Goal: Information Seeking & Learning: Learn about a topic

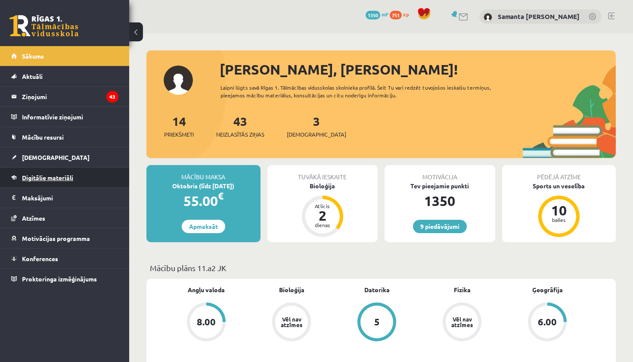
click at [45, 179] on span "Digitālie materiāli" at bounding box center [47, 178] width 51 height 8
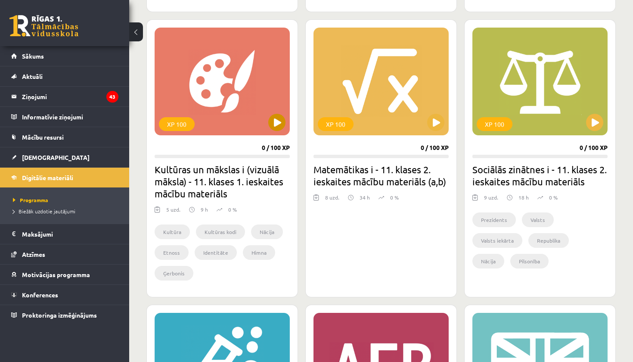
scroll to position [726, 0]
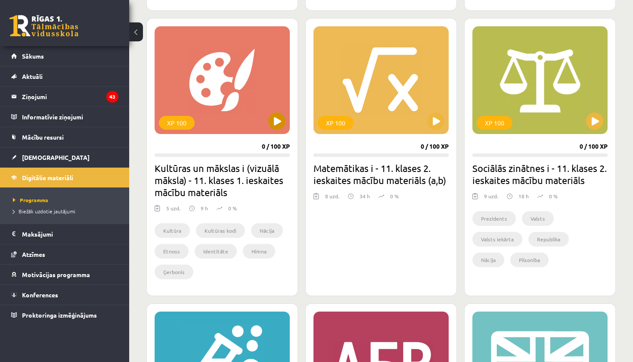
click at [245, 116] on div "XP 100" at bounding box center [222, 80] width 135 height 108
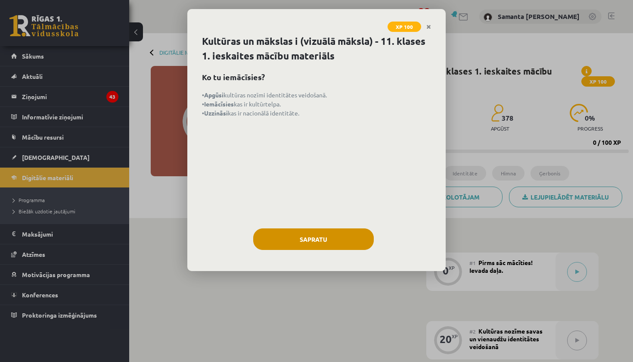
click at [274, 235] on button "Sapratu" at bounding box center [313, 239] width 121 height 22
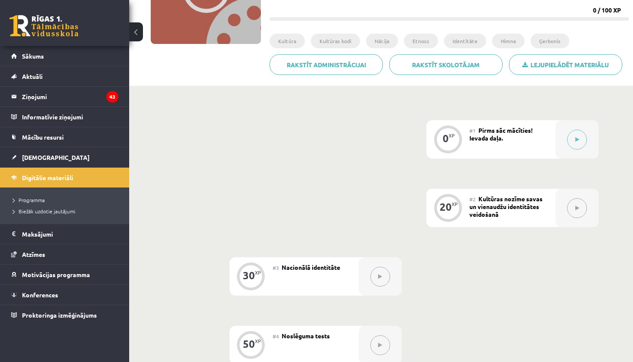
scroll to position [112, 0]
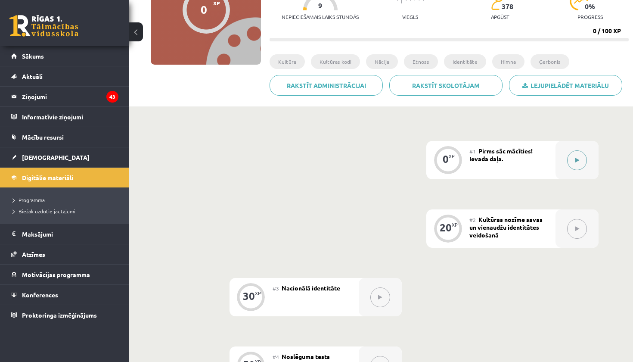
click at [577, 158] on icon at bounding box center [578, 160] width 4 height 5
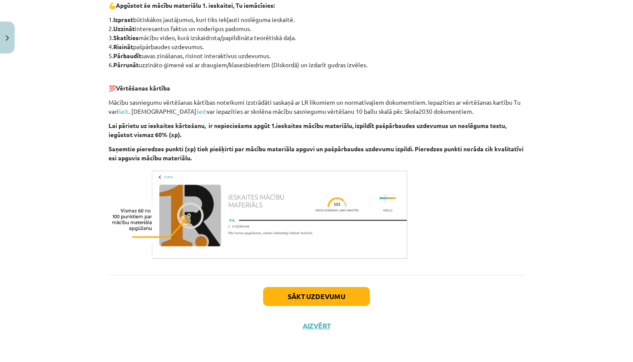
scroll to position [426, 0]
click at [292, 295] on button "Sākt uzdevumu" at bounding box center [316, 296] width 107 height 19
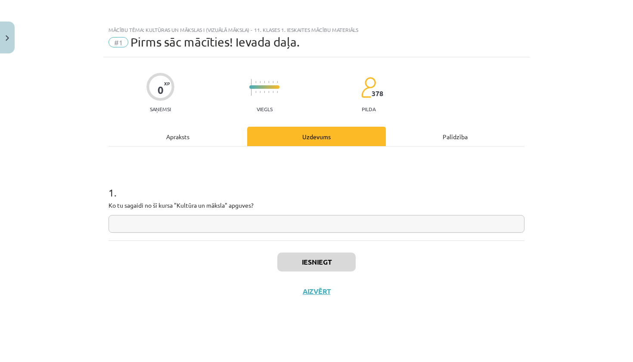
scroll to position [0, 0]
click at [260, 218] on input "text" at bounding box center [317, 224] width 416 height 18
type input "**********"
click at [310, 263] on button "Iesniegt" at bounding box center [316, 261] width 78 height 19
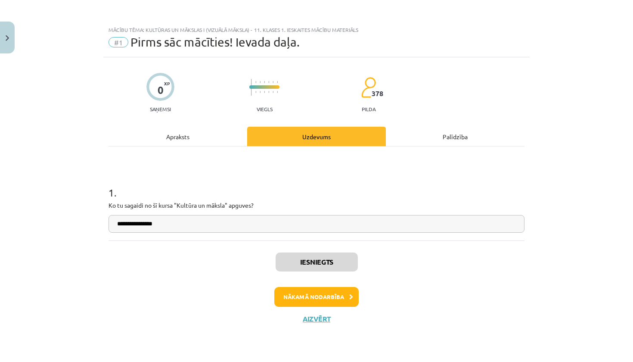
click at [318, 320] on button "Aizvērt" at bounding box center [316, 319] width 33 height 9
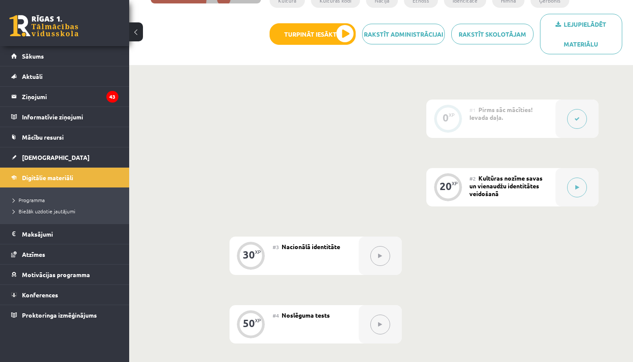
scroll to position [176, 0]
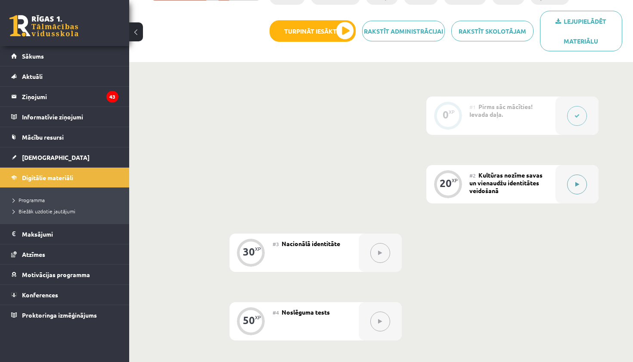
click at [563, 189] on div at bounding box center [577, 184] width 43 height 38
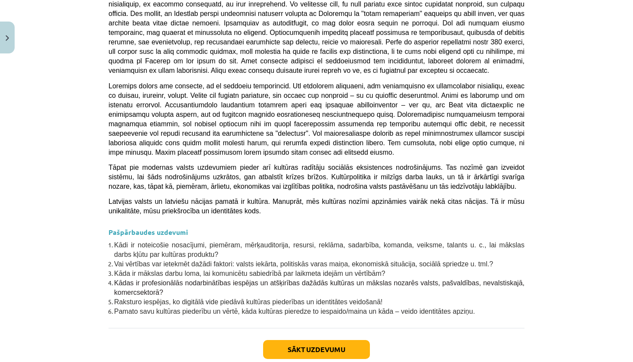
scroll to position [2379, 0]
click at [337, 341] on button "Sākt uzdevumu" at bounding box center [316, 350] width 107 height 19
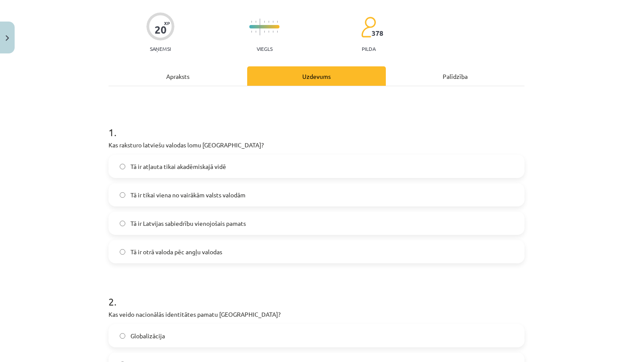
scroll to position [65, 0]
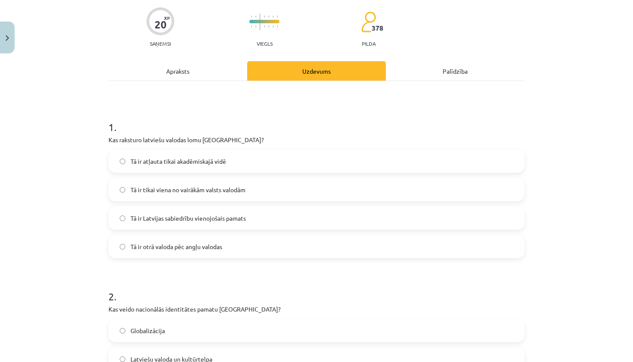
click at [280, 223] on label "Tā ir Latvijas sabiedrību vienojošais pamats" at bounding box center [316, 218] width 414 height 22
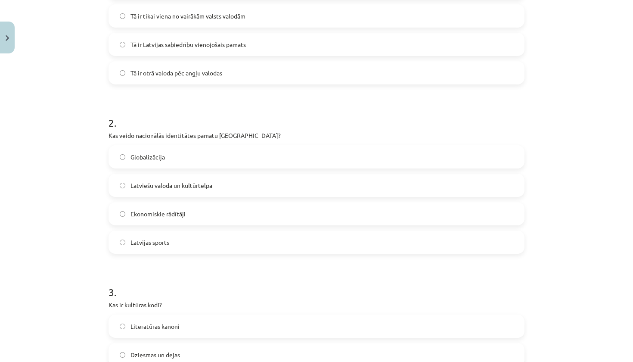
scroll to position [240, 0]
click at [258, 189] on label "Latviešu valoda un kultūrtelpa" at bounding box center [316, 185] width 414 height 22
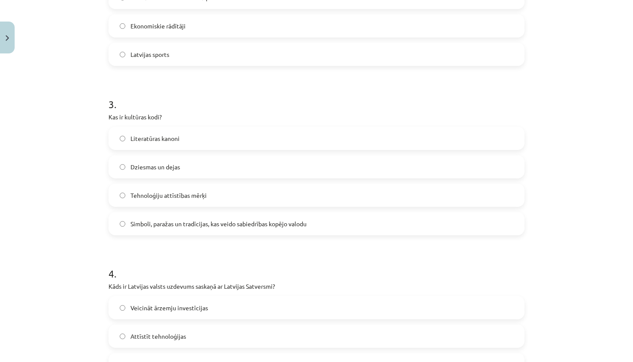
scroll to position [427, 0]
click at [248, 224] on span "Simboli, paražas un tradīcijas, kas veido sabiedrības kopējo valodu" at bounding box center [219, 223] width 176 height 9
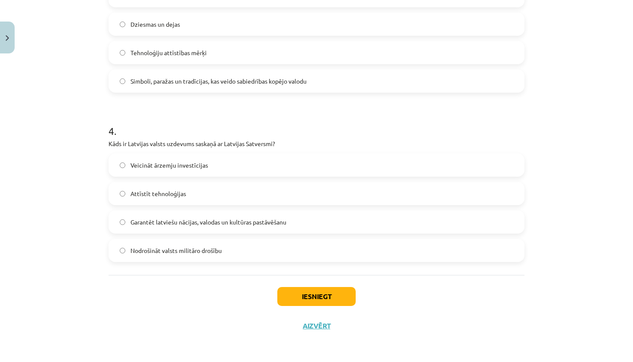
scroll to position [571, 0]
click at [236, 224] on span "Garantēt latviešu nācijas, valodas un kultūras pastāvēšanu" at bounding box center [209, 222] width 156 height 9
click at [308, 293] on button "Iesniegt" at bounding box center [316, 296] width 78 height 19
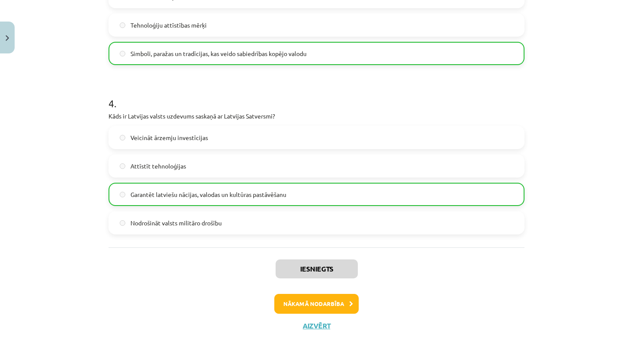
scroll to position [598, 0]
click at [319, 325] on button "Aizvērt" at bounding box center [316, 325] width 33 height 9
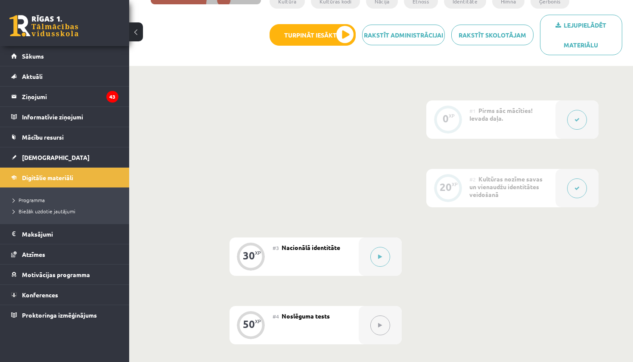
scroll to position [176, 0]
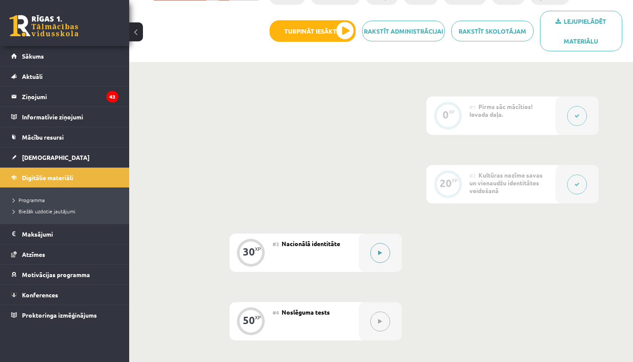
click at [371, 261] on div at bounding box center [380, 253] width 43 height 38
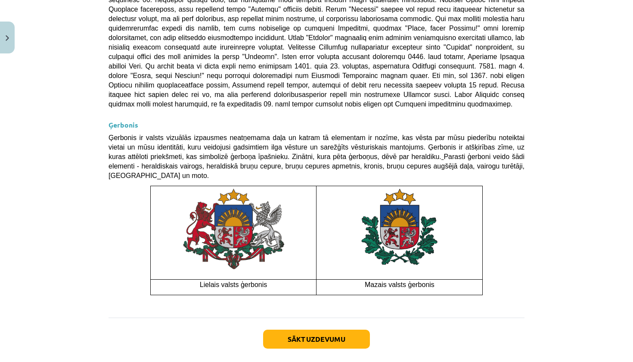
scroll to position [617, 0]
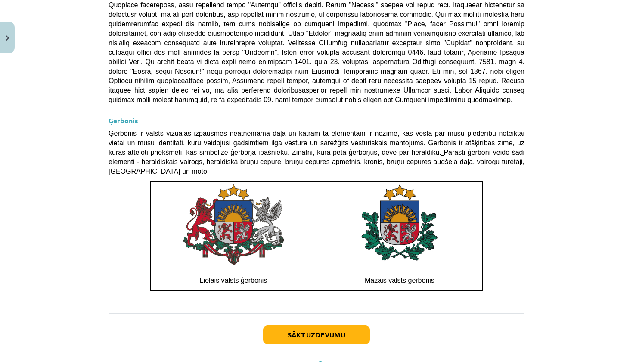
click at [342, 325] on button "Sākt uzdevumu" at bounding box center [316, 334] width 107 height 19
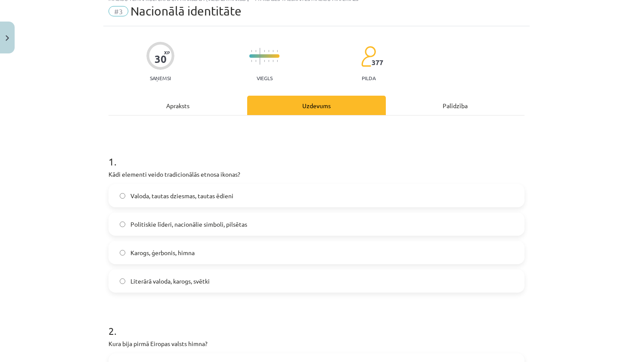
scroll to position [32, 0]
click at [284, 256] on label "Karogs, ģerbonis, himna" at bounding box center [316, 251] width 414 height 22
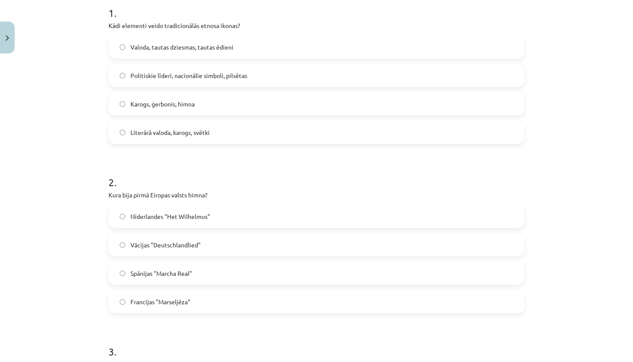
scroll to position [187, 0]
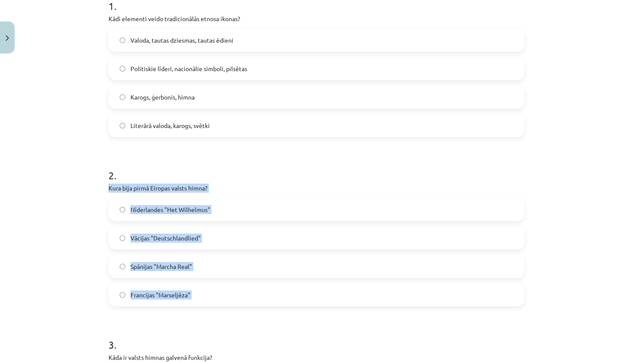
drag, startPoint x: 105, startPoint y: 187, endPoint x: 157, endPoint y: 310, distance: 133.6
copy div "Kura bija pirmā Eiropas valsts himna? Nīderlandes "Het Wilhelmus" Vācijas "Deut…"
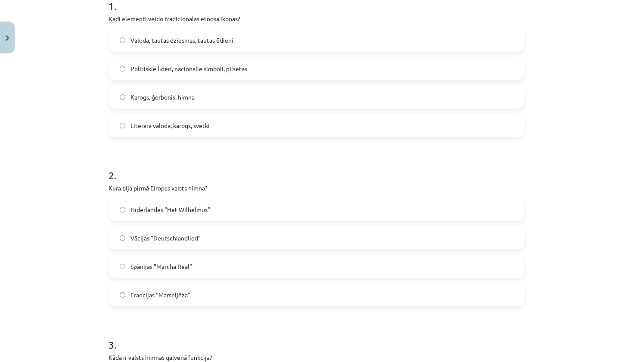
click at [54, 240] on div "Mācību tēma: Kultūras un mākslas i (vizuālā māksla) - 11. klases 1. ieskaites m…" at bounding box center [316, 181] width 633 height 362
click at [223, 207] on label "Nīderlandes "Het Wilhelmus"" at bounding box center [316, 210] width 414 height 22
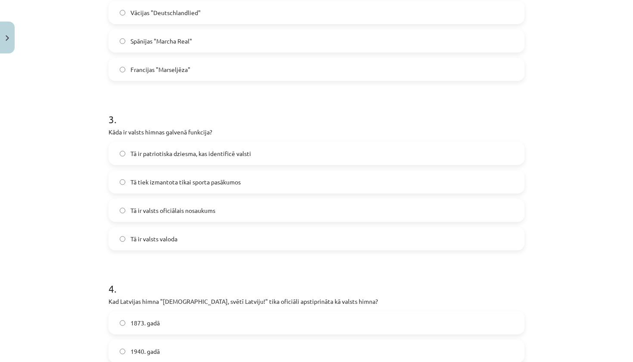
scroll to position [416, 0]
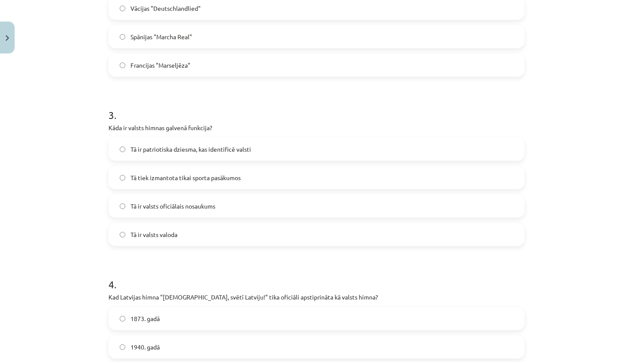
click at [136, 143] on label "Tā ir patriotiska dziesma, kas identificē valsti" at bounding box center [316, 149] width 414 height 22
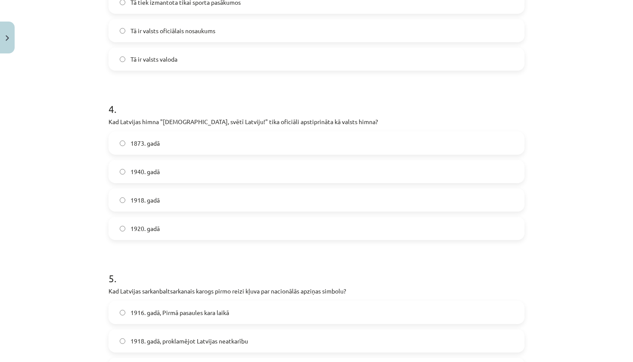
scroll to position [595, 0]
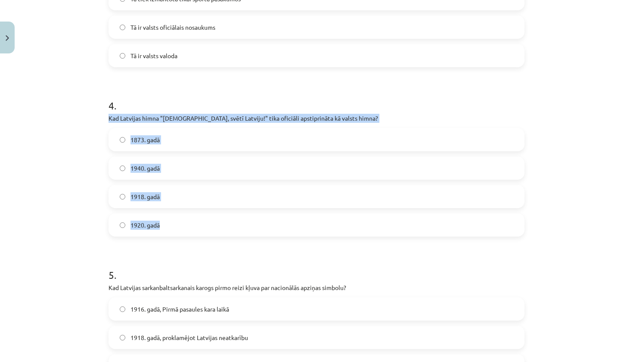
drag, startPoint x: 108, startPoint y: 119, endPoint x: 137, endPoint y: 236, distance: 120.2
click at [137, 236] on div "30 XP Saņemsi Viegls 377 pilda Apraksts Uzdevums Palīdzība 1 . Kādi elementi ve…" at bounding box center [316, 57] width 427 height 1191
copy div "Kad Latvijas himna "[DEMOGRAPHIC_DATA], svētī Latviju!" tika oficiāli apstiprin…"
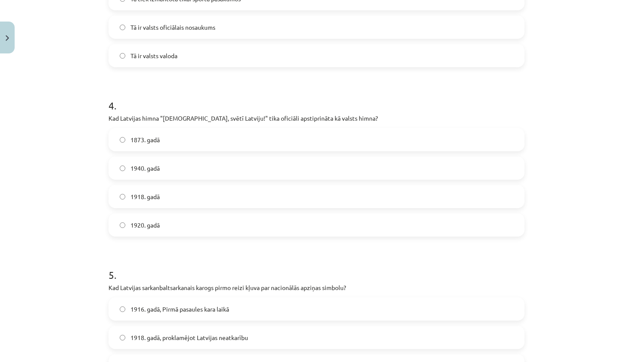
click at [94, 228] on div "Mācību tēma: Kultūras un mākslas i (vizuālā māksla) - 11. klases 1. ieskaites m…" at bounding box center [316, 181] width 633 height 362
click at [197, 223] on label "1920. gadā" at bounding box center [316, 225] width 414 height 22
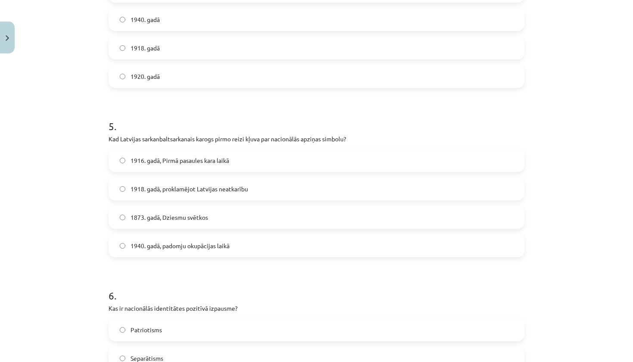
scroll to position [744, 0]
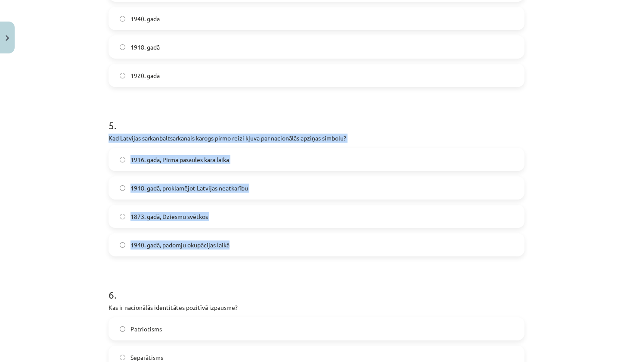
drag, startPoint x: 105, startPoint y: 139, endPoint x: 145, endPoint y: 256, distance: 123.3
copy div "Kad Latvijas sarkanbaltsarkanais karogs pirmo reizi kļuva par nacionālās apziņa…"
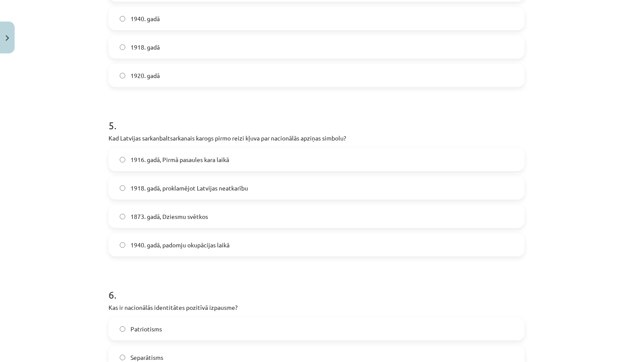
click at [87, 235] on div "Mācību tēma: Kultūras un mākslas i (vizuālā māksla) - 11. klases 1. ieskaites m…" at bounding box center [316, 181] width 633 height 362
click at [199, 162] on span "1916. gadā, Pirmā pasaules kara laikā" at bounding box center [180, 159] width 99 height 9
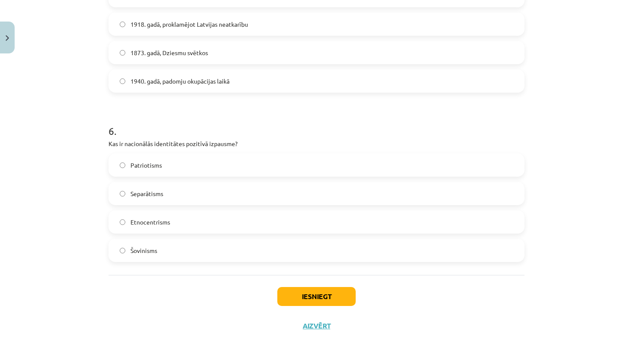
scroll to position [909, 0]
click at [156, 167] on span "Patriotisms" at bounding box center [146, 165] width 31 height 9
click at [308, 299] on button "Iesniegt" at bounding box center [316, 296] width 78 height 19
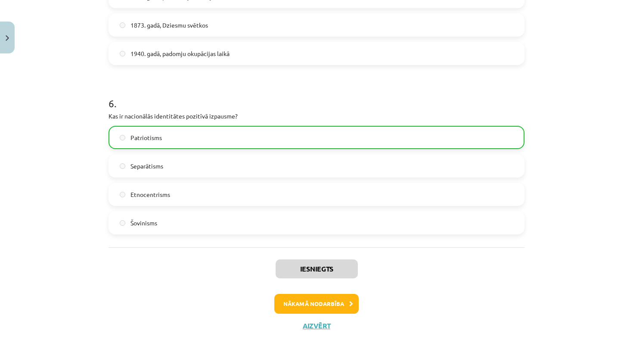
scroll to position [937, 0]
click at [312, 323] on button "Aizvērt" at bounding box center [316, 325] width 33 height 9
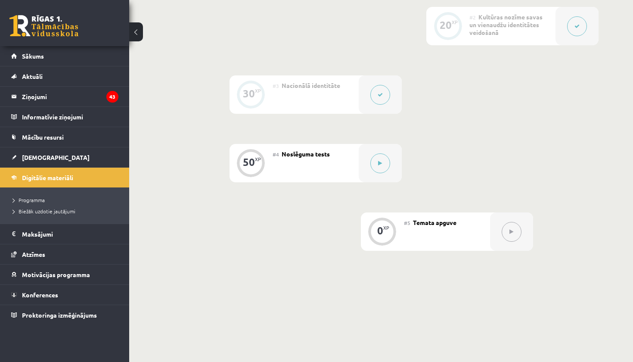
scroll to position [335, 0]
click at [380, 164] on button at bounding box center [381, 162] width 20 height 20
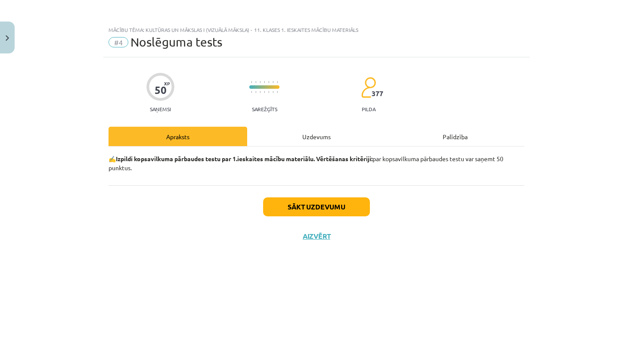
click at [323, 199] on button "Sākt uzdevumu" at bounding box center [316, 206] width 107 height 19
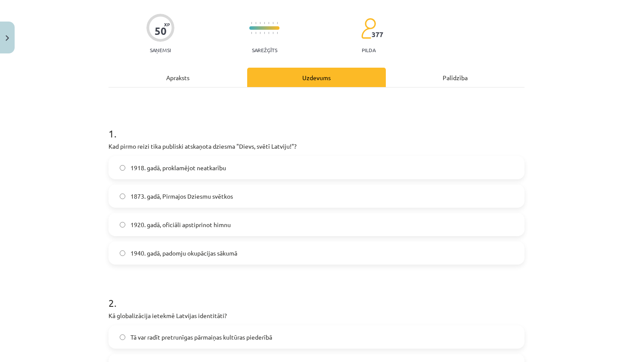
scroll to position [60, 0]
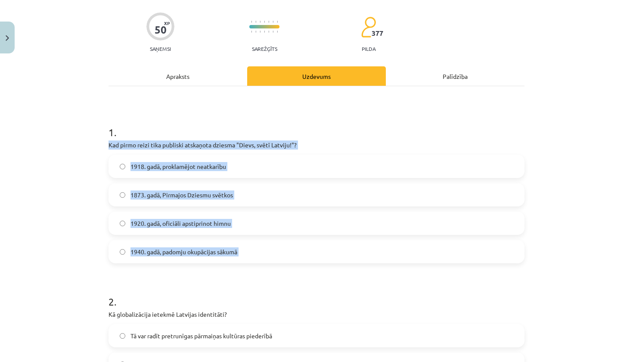
drag, startPoint x: 105, startPoint y: 144, endPoint x: 143, endPoint y: 277, distance: 138.0
copy div "Kad pirmo reizi tika publiski atskaņota dziesma "Dievs, svētī Latviju!"? 1918. …"
click at [78, 236] on div "Mācību tēma: Kultūras un mākslas i (vizuālā māksla) - 11. klases 1. ieskaites m…" at bounding box center [316, 181] width 633 height 362
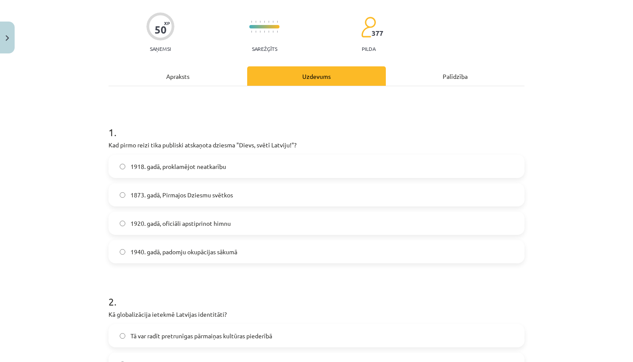
click at [227, 201] on label "1873. gadā, Pirmajos Dziesmu svētkos" at bounding box center [316, 195] width 414 height 22
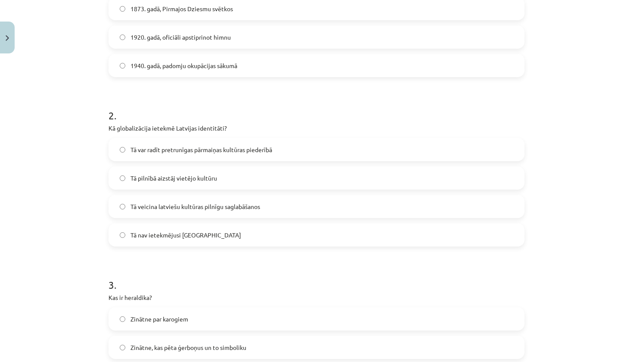
scroll to position [246, 0]
click at [231, 147] on span "Tā var radīt pretrunīgas pārmaiņas kultūras piederībā" at bounding box center [202, 150] width 142 height 9
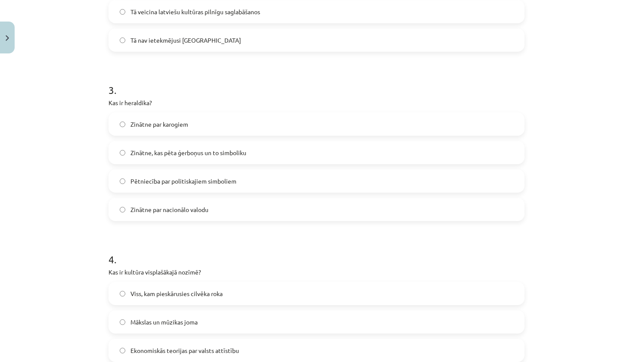
scroll to position [443, 0]
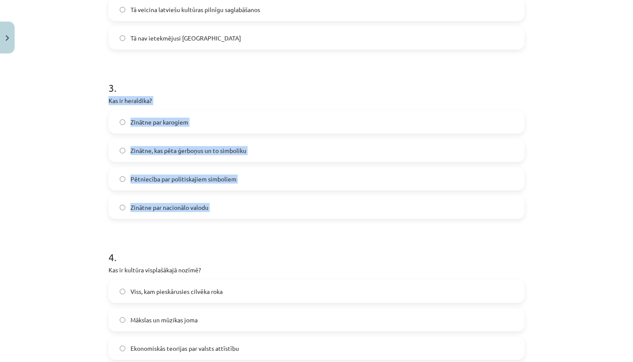
drag, startPoint x: 108, startPoint y: 99, endPoint x: 215, endPoint y: 231, distance: 170.0
copy div "Kas ir heraldika? Zinātne par karogiem Zinātne, kas pēta ģerboņus un to simboli…"
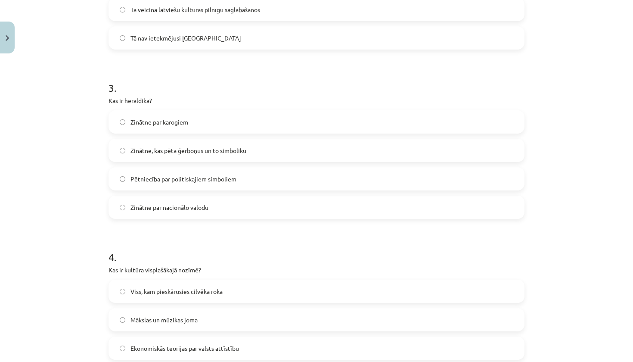
click at [186, 245] on h1 "4 ." at bounding box center [317, 249] width 416 height 27
click at [280, 147] on label "Zinātne, kas pēta ģerboņus un to simboliku" at bounding box center [316, 151] width 414 height 22
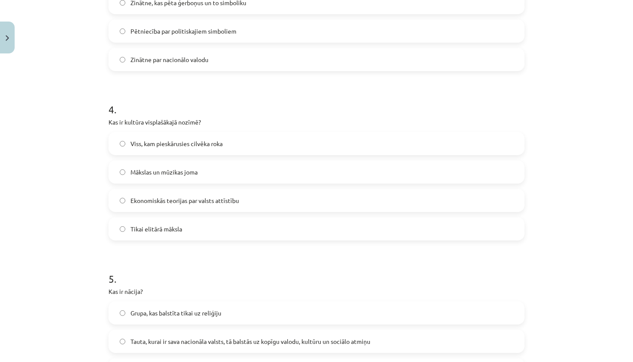
scroll to position [592, 0]
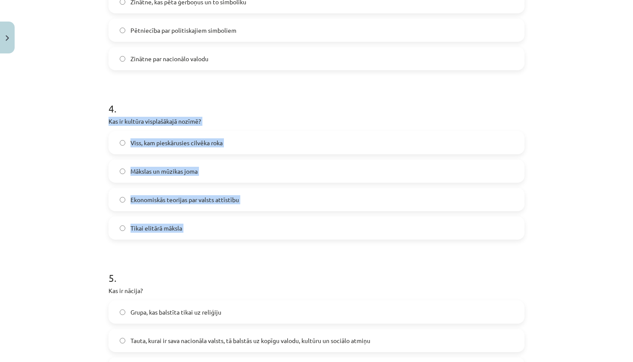
drag, startPoint x: 104, startPoint y: 122, endPoint x: 180, endPoint y: 243, distance: 141.9
copy div "Kas ir kultūra visplašākajā nozīmē? Viss, kam pieskārusies cilvēka roka Mākslas…"
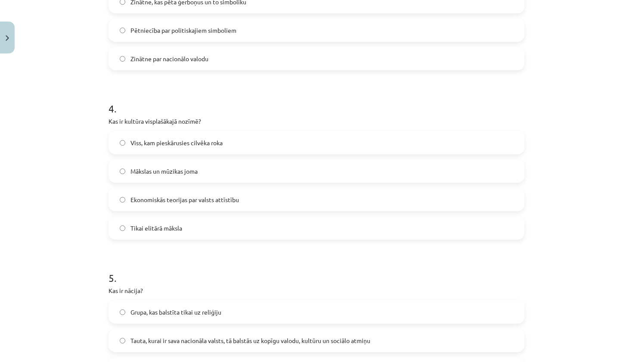
click at [191, 267] on h1 "5 ." at bounding box center [317, 270] width 416 height 27
click at [277, 151] on label "Viss, kam pieskārusies cilvēka roka" at bounding box center [316, 143] width 414 height 22
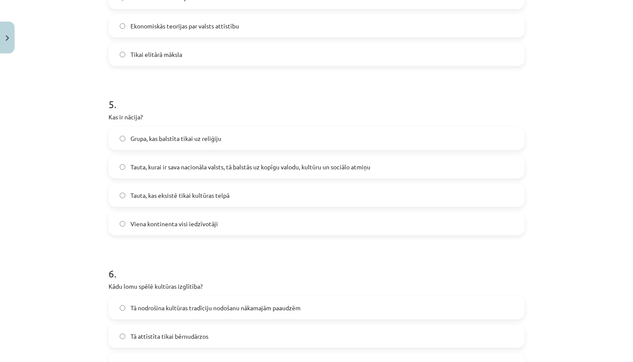
scroll to position [767, 0]
click at [274, 168] on span "Tauta, kurai ir sava nacionāla valsts, tā balstās uz kopīgu valodu, kultūru un …" at bounding box center [251, 165] width 240 height 9
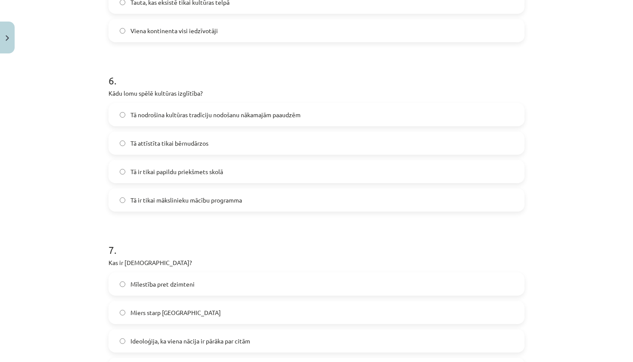
scroll to position [959, 0]
click at [257, 114] on span "Tā nodrošina kultūras tradīciju nodošanu nākamajām paaudzēm" at bounding box center [216, 113] width 170 height 9
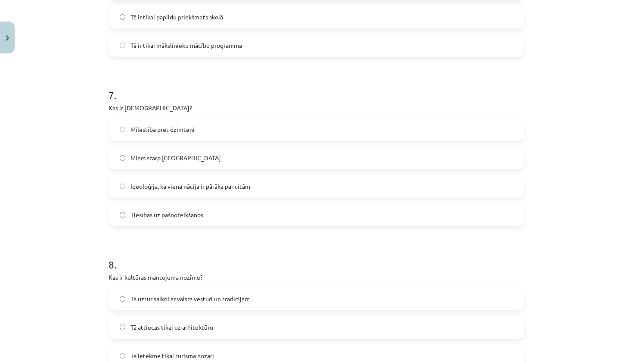
scroll to position [1113, 0]
click at [176, 192] on label "Ideoloģija, ka viena nācija ir pārāka par citām" at bounding box center [316, 187] width 414 height 22
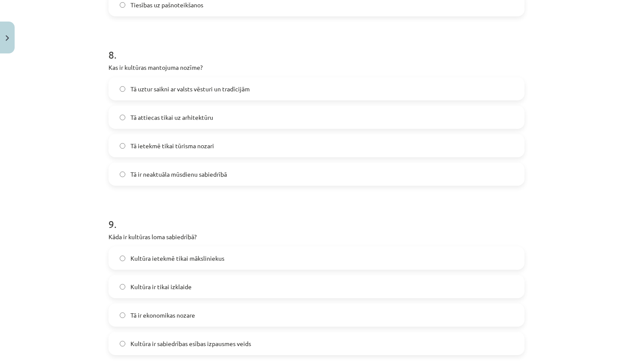
scroll to position [1321, 0]
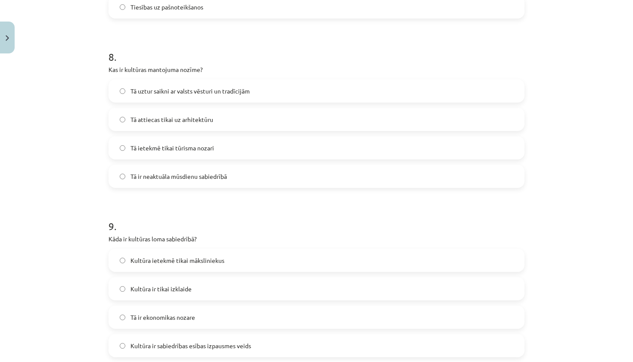
click at [218, 89] on span "Tā uztur saikni ar valsts vēsturi un tradīcijām" at bounding box center [190, 91] width 119 height 9
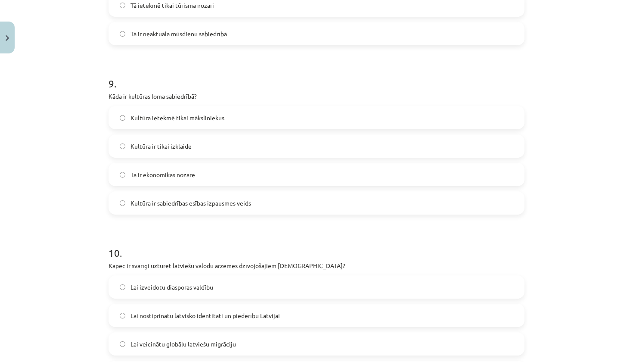
scroll to position [1466, 0]
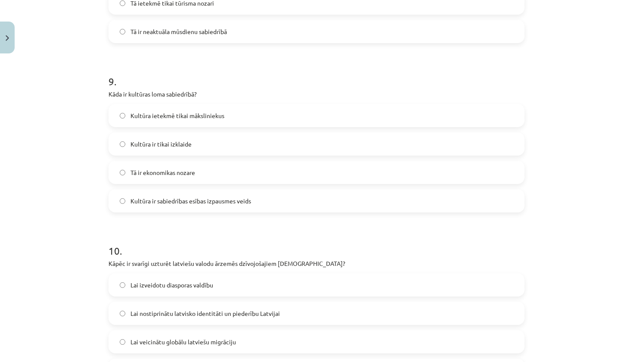
click at [221, 206] on label "Kultūra ir sabiedrības esības izpausmes veids" at bounding box center [316, 201] width 414 height 22
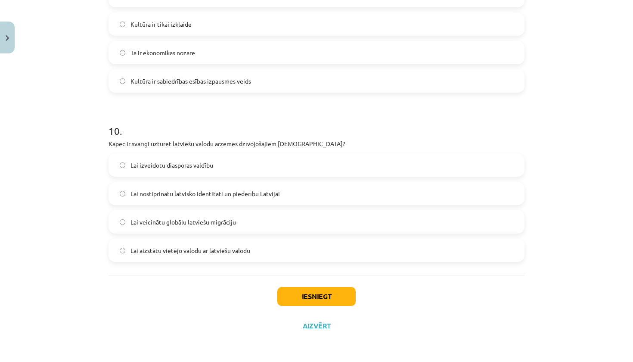
scroll to position [1587, 0]
click at [190, 199] on label "Lai nostiprinātu latvisko identitāti un piederību Latvijai" at bounding box center [316, 194] width 414 height 22
click at [327, 293] on button "Iesniegt" at bounding box center [316, 296] width 78 height 19
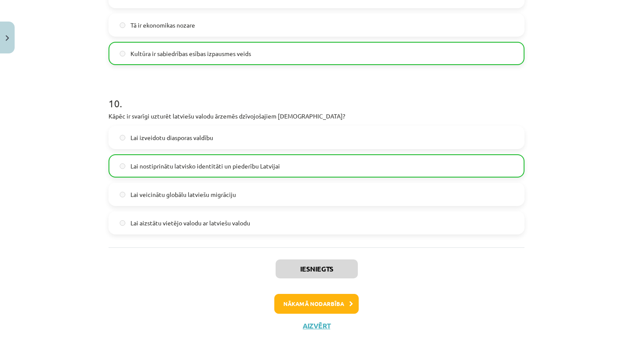
scroll to position [1614, 0]
click at [319, 324] on button "Aizvērt" at bounding box center [316, 325] width 33 height 9
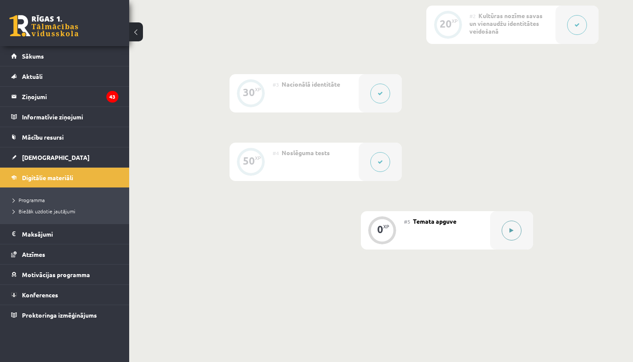
click at [504, 238] on div at bounding box center [511, 230] width 43 height 38
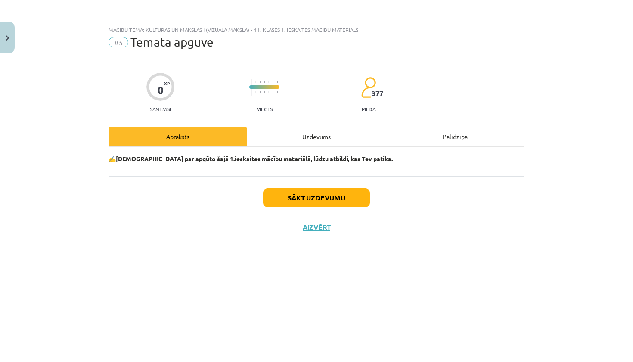
click at [324, 197] on button "Sākt uzdevumu" at bounding box center [316, 197] width 107 height 19
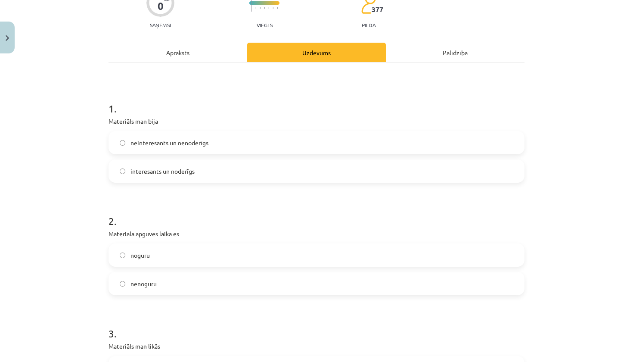
scroll to position [85, 0]
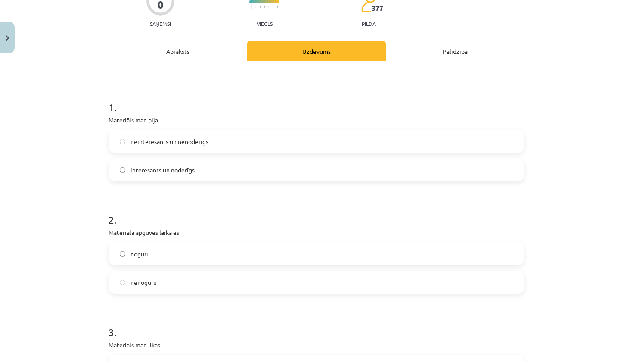
click at [211, 167] on label "interesants un noderīgs" at bounding box center [316, 170] width 414 height 22
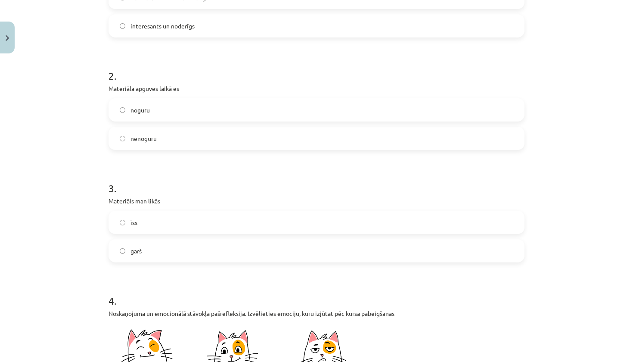
scroll to position [231, 0]
click at [183, 143] on label "nenoguru" at bounding box center [316, 137] width 414 height 22
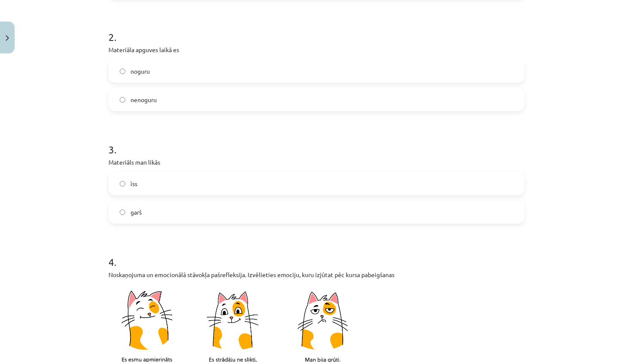
scroll to position [296, 0]
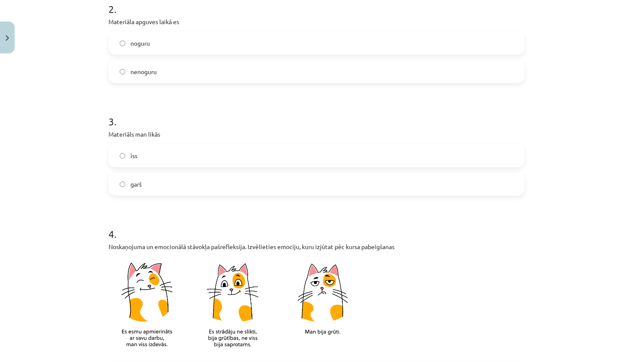
click at [166, 158] on label "īss" at bounding box center [316, 156] width 414 height 22
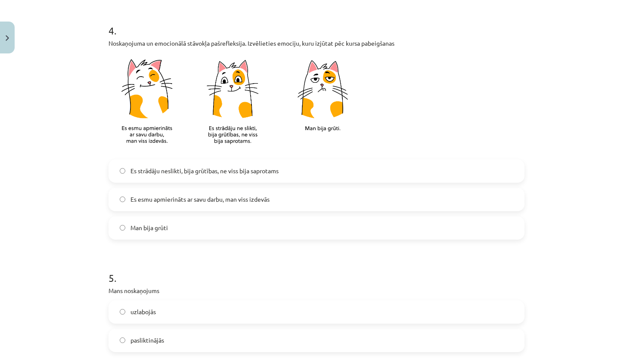
scroll to position [500, 0]
click at [177, 197] on span "Es esmu apmierināts ar savu darbu, man viss izdevās" at bounding box center [200, 198] width 139 height 9
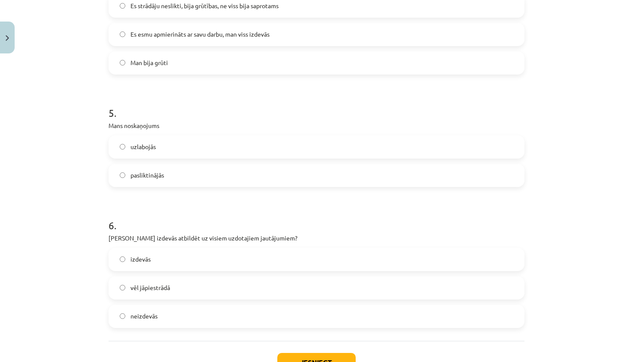
scroll to position [666, 0]
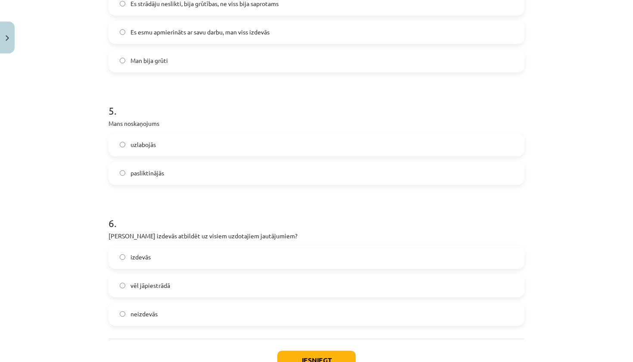
click at [159, 145] on label "uzlabojās" at bounding box center [316, 145] width 414 height 22
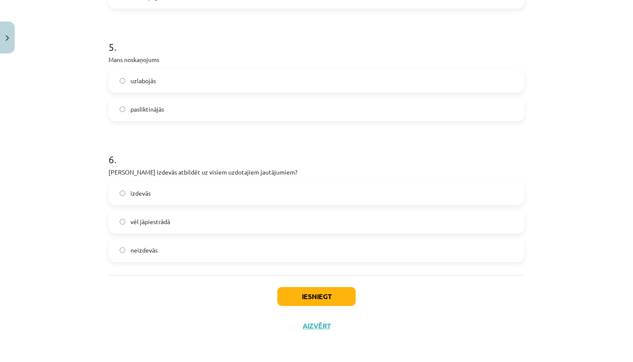
scroll to position [732, 0]
click at [180, 197] on label "izdevās" at bounding box center [316, 194] width 414 height 22
click at [314, 290] on button "Iesniegt" at bounding box center [316, 296] width 78 height 19
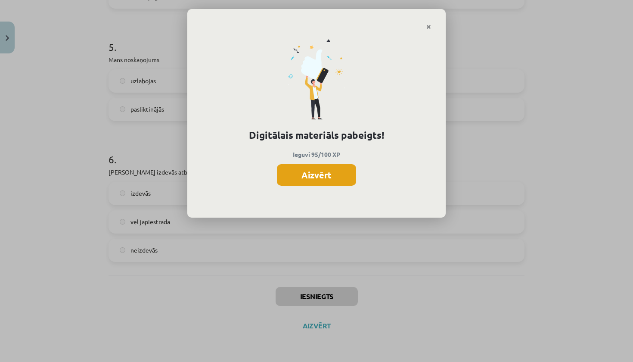
click at [335, 173] on button "Aizvērt" at bounding box center [316, 175] width 79 height 22
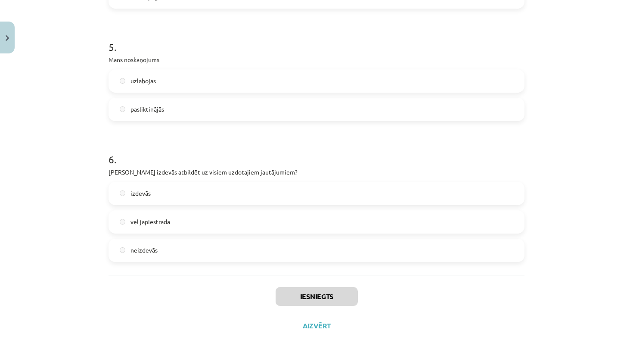
click at [2, 33] on button "Close" at bounding box center [7, 38] width 15 height 32
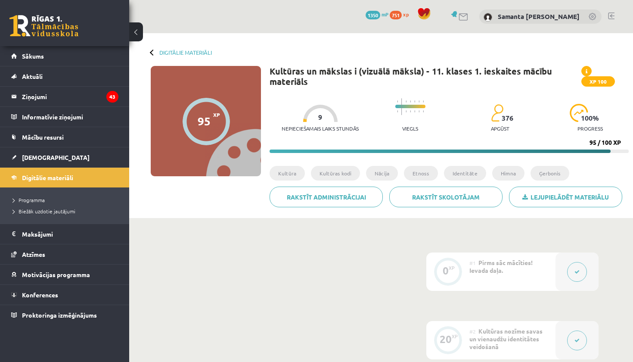
scroll to position [0, 0]
click at [182, 51] on link "Digitālie materiāli" at bounding box center [185, 52] width 53 height 6
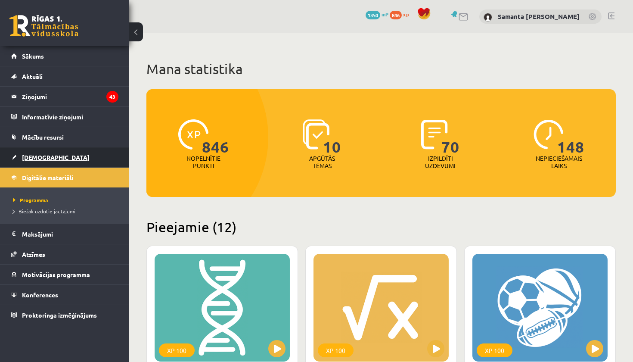
click at [27, 154] on span "[DEMOGRAPHIC_DATA]" at bounding box center [56, 157] width 68 height 8
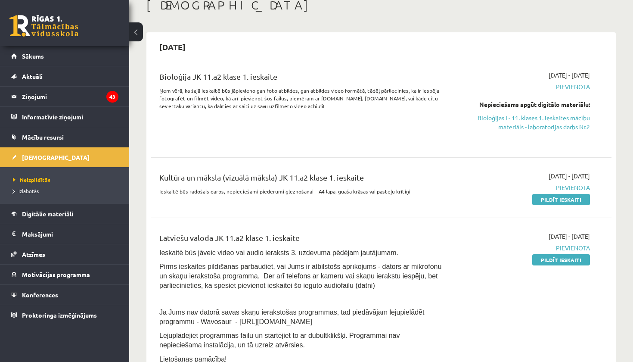
scroll to position [51, 0]
